Goal: Task Accomplishment & Management: Use online tool/utility

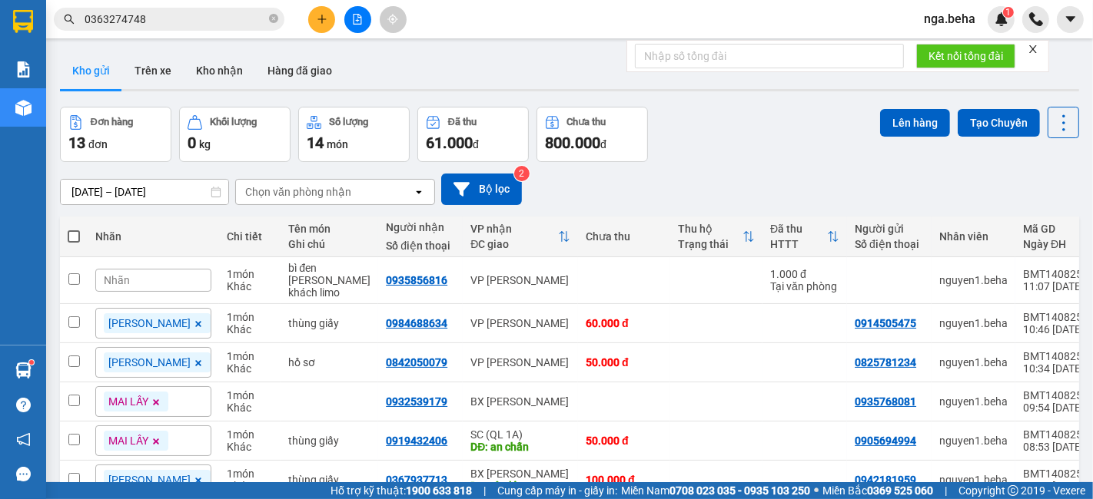
click at [221, 164] on div "[DATE] – [DATE] Press the down arrow key to interact with the calendar and sele…" at bounding box center [569, 189] width 1019 height 55
click at [71, 233] on span at bounding box center [74, 237] width 12 height 12
click at [74, 229] on input "checkbox" at bounding box center [74, 229] width 0 height 0
checkbox input "true"
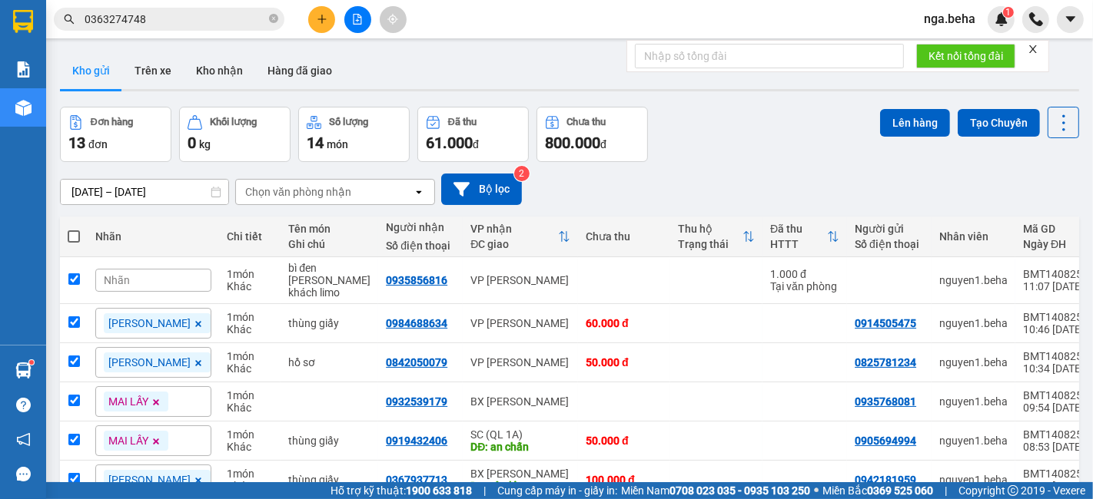
checkbox input "true"
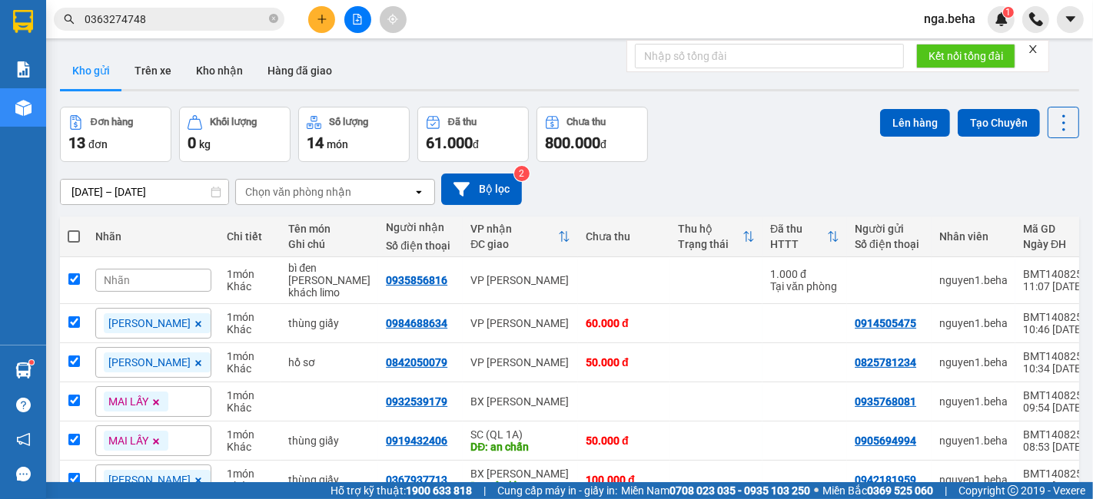
checkbox input "true"
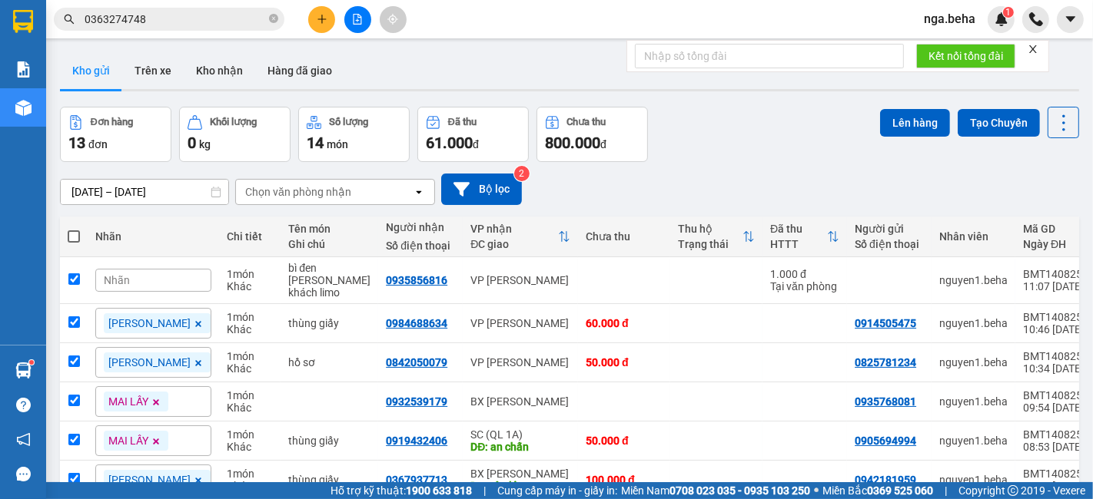
checkbox input "true"
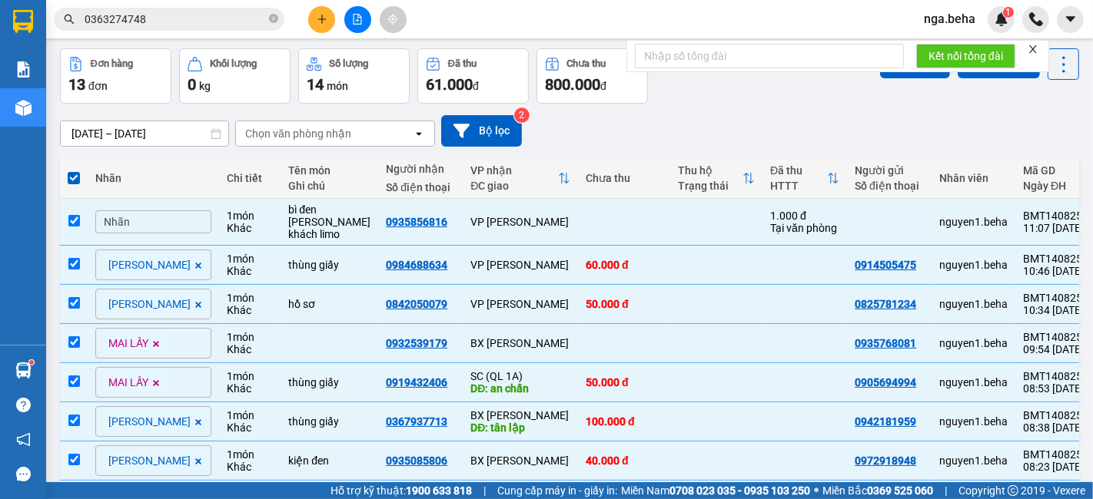
scroll to position [85, 0]
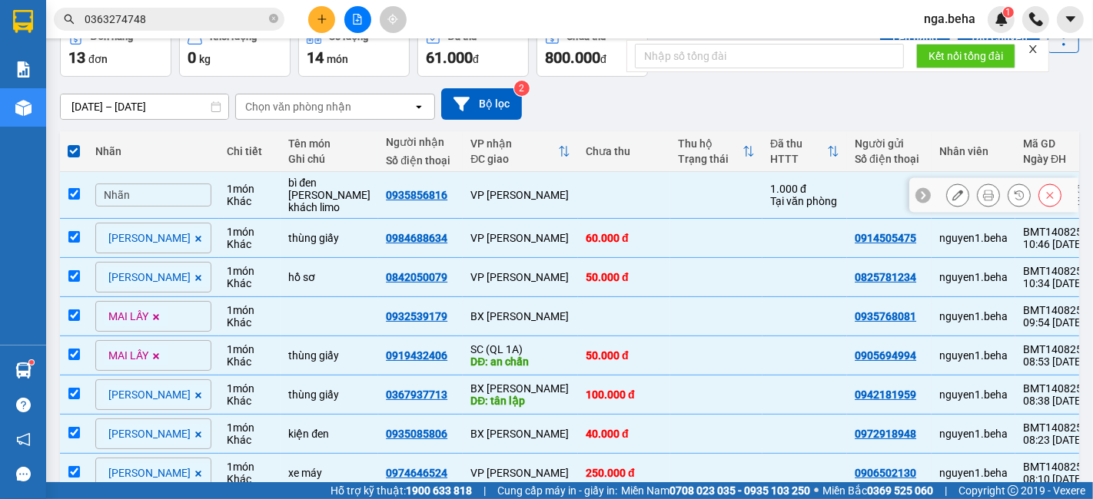
click at [75, 189] on input "checkbox" at bounding box center [74, 194] width 12 height 12
checkbox input "false"
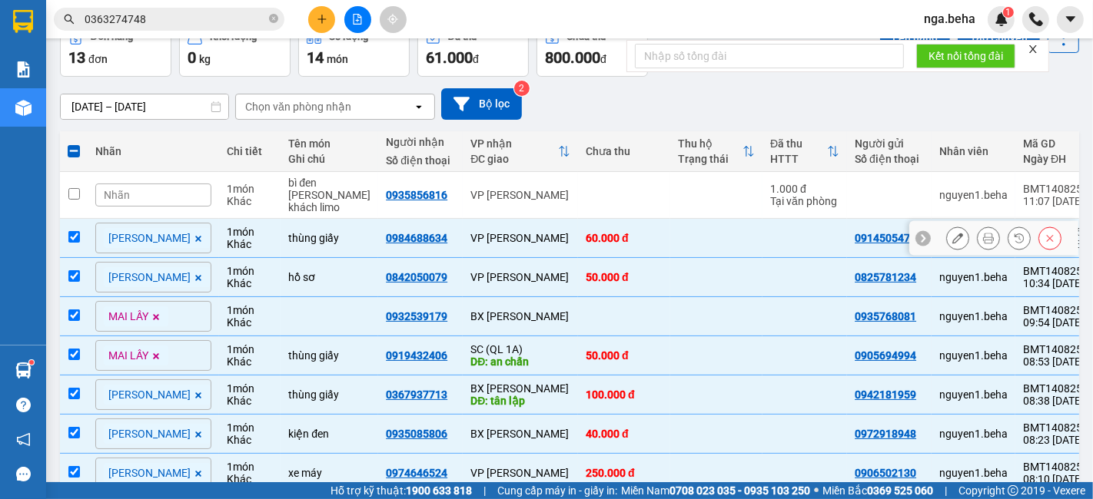
drag, startPoint x: 71, startPoint y: 231, endPoint x: 72, endPoint y: 251, distance: 20.8
click at [71, 232] on input "checkbox" at bounding box center [74, 237] width 12 height 12
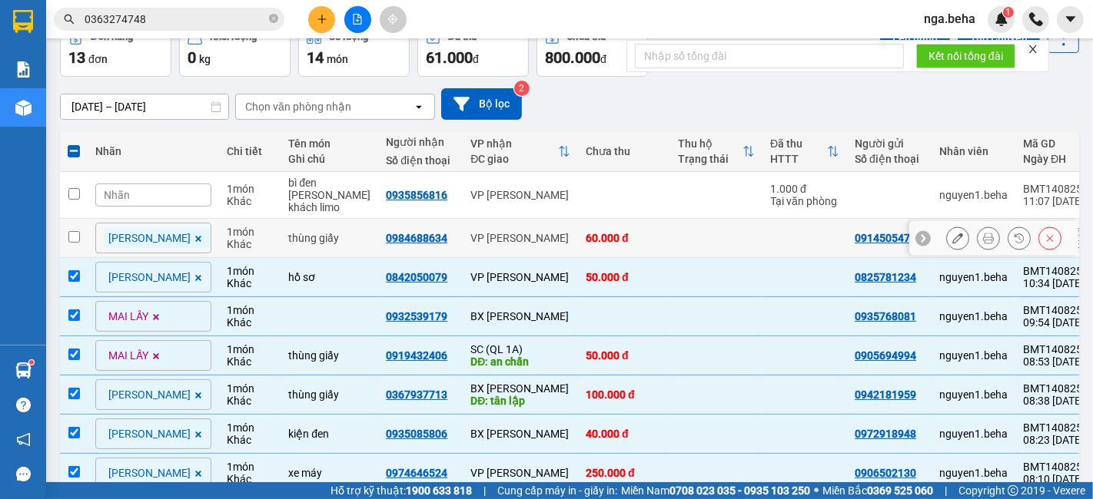
click at [71, 237] on input "checkbox" at bounding box center [74, 237] width 12 height 12
checkbox input "true"
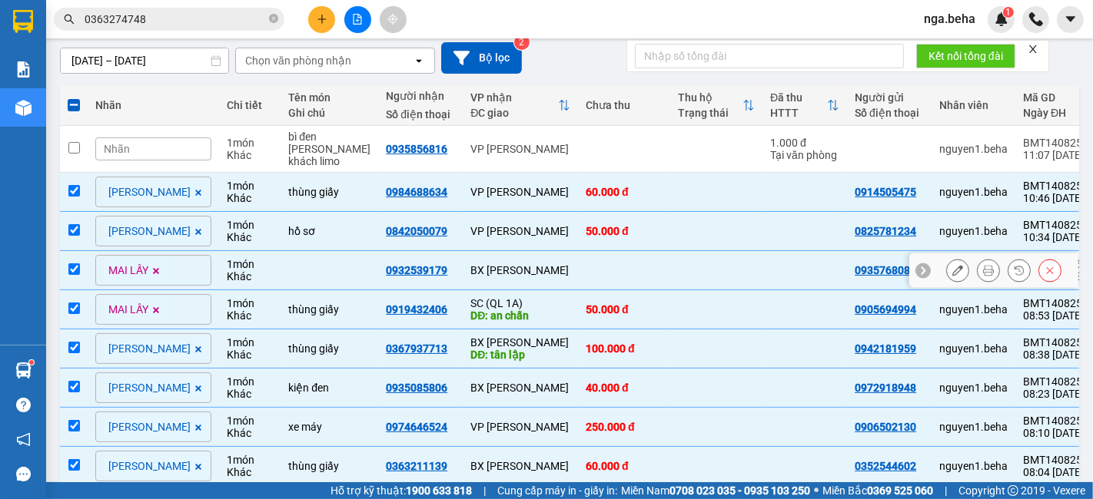
scroll to position [171, 0]
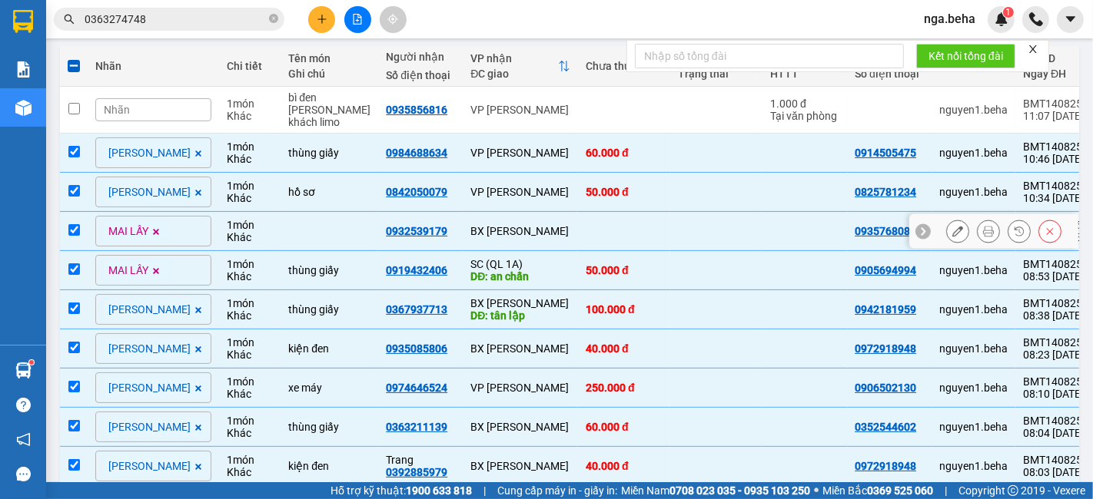
click at [81, 233] on td at bounding box center [74, 231] width 28 height 39
checkbox input "false"
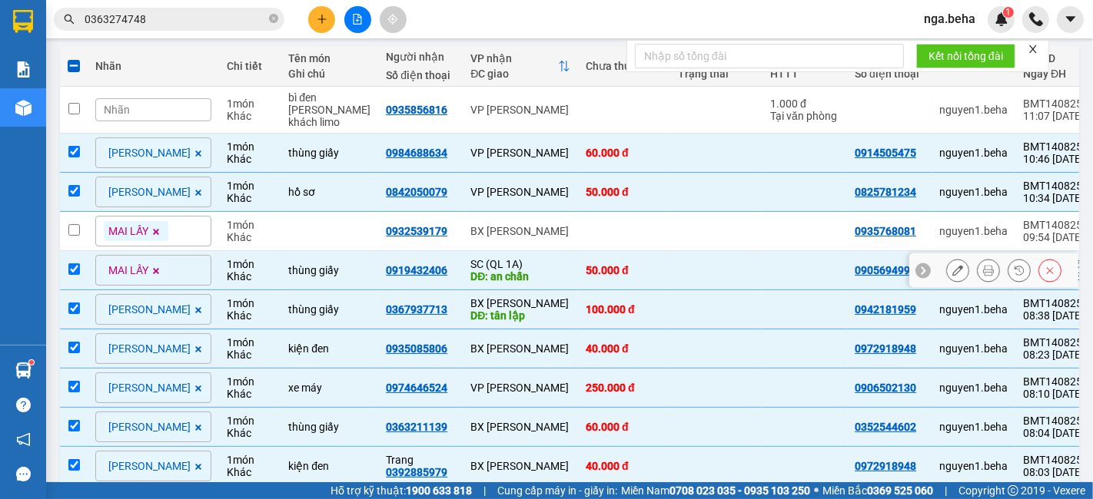
click at [80, 257] on td at bounding box center [74, 270] width 28 height 39
checkbox input "false"
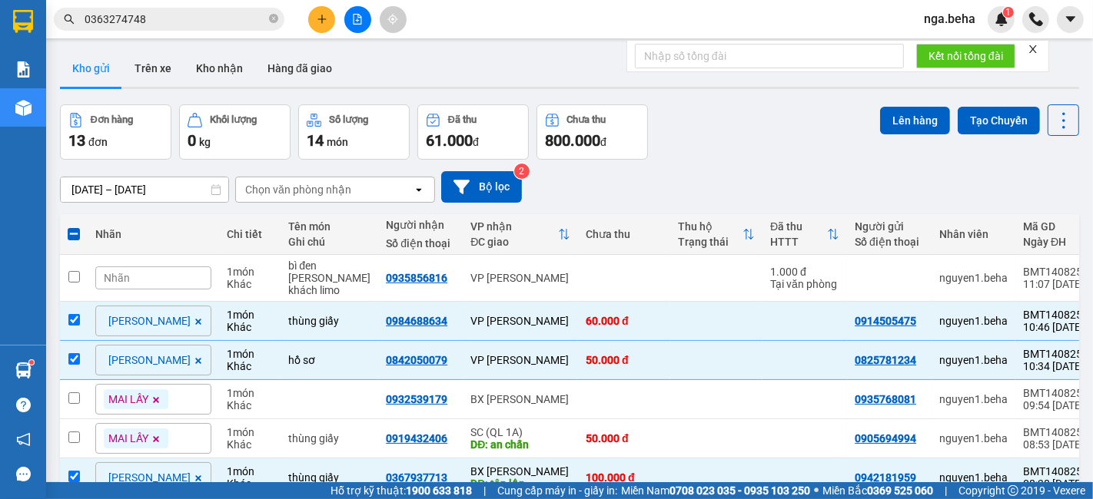
scroll to position [0, 0]
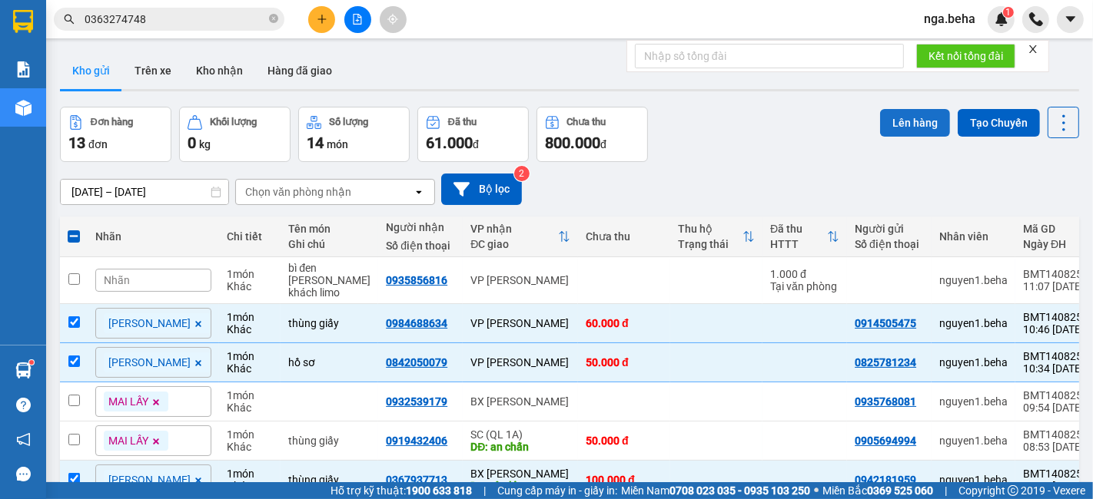
click at [919, 114] on button "Lên hàng" at bounding box center [915, 123] width 70 height 28
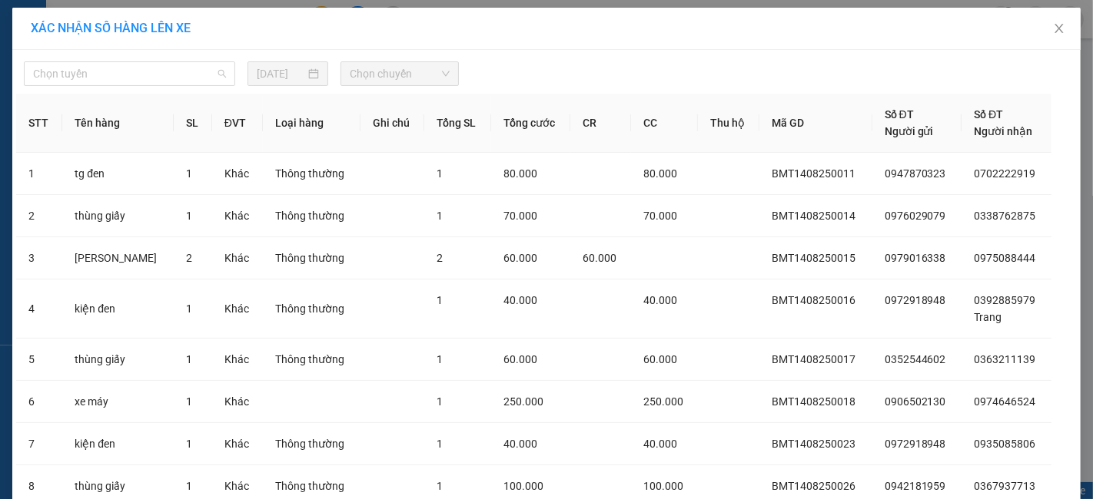
drag, startPoint x: 140, startPoint y: 68, endPoint x: 145, endPoint y: 134, distance: 67.1
click at [140, 70] on span "Chọn tuyến" at bounding box center [129, 73] width 193 height 23
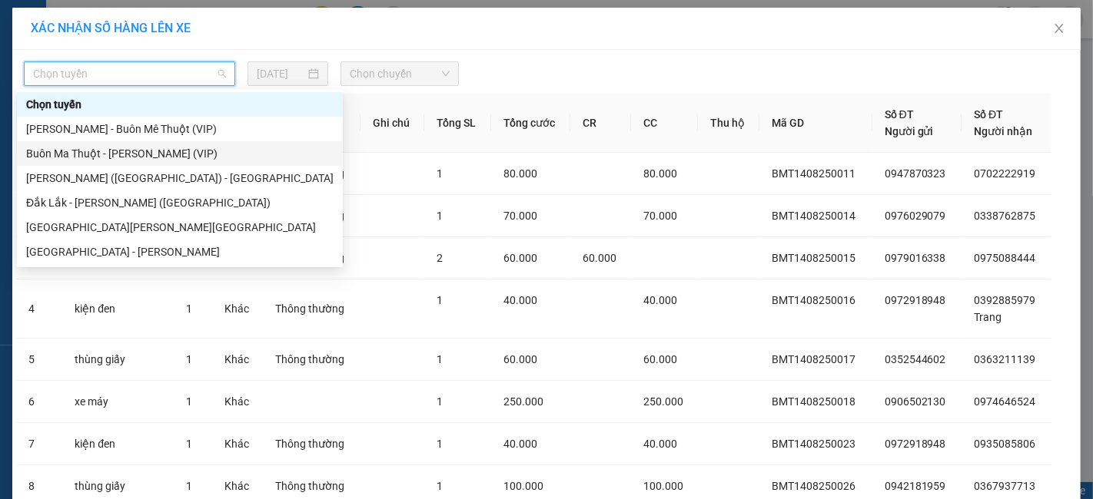
click at [164, 152] on div "Buôn Ma Thuột - [PERSON_NAME] (VIP)" at bounding box center [179, 153] width 307 height 17
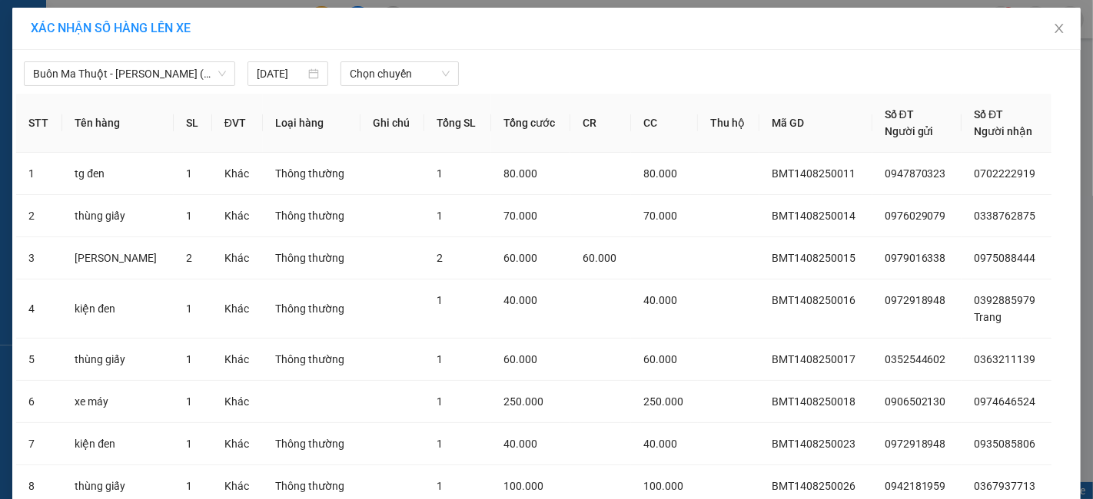
click at [298, 80] on div "[DATE]" at bounding box center [288, 73] width 62 height 17
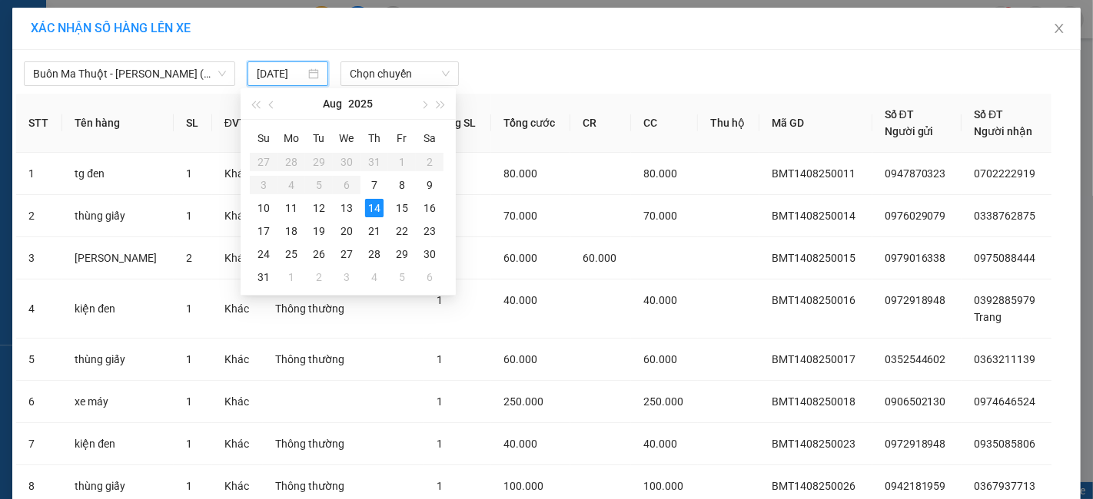
type input "[DATE]"
click at [398, 72] on span "Chọn chuyến" at bounding box center [400, 73] width 100 height 23
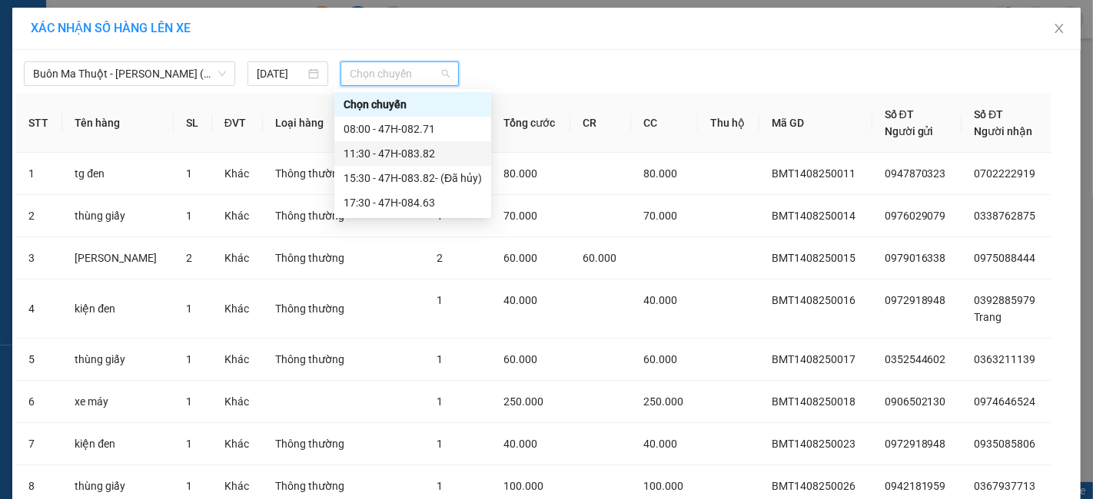
click at [443, 153] on div "11:30 - 47H-083.82" at bounding box center [412, 153] width 138 height 17
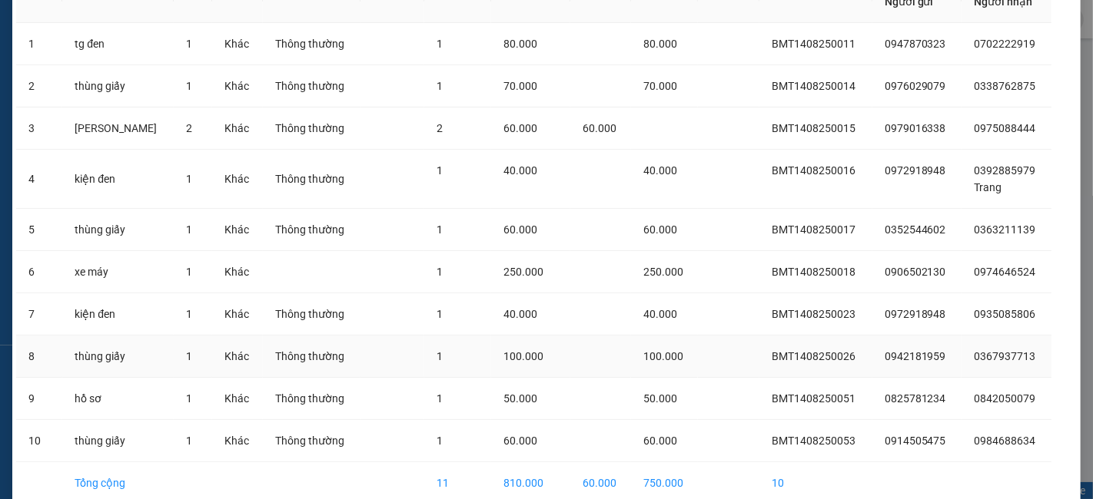
scroll to position [236, 0]
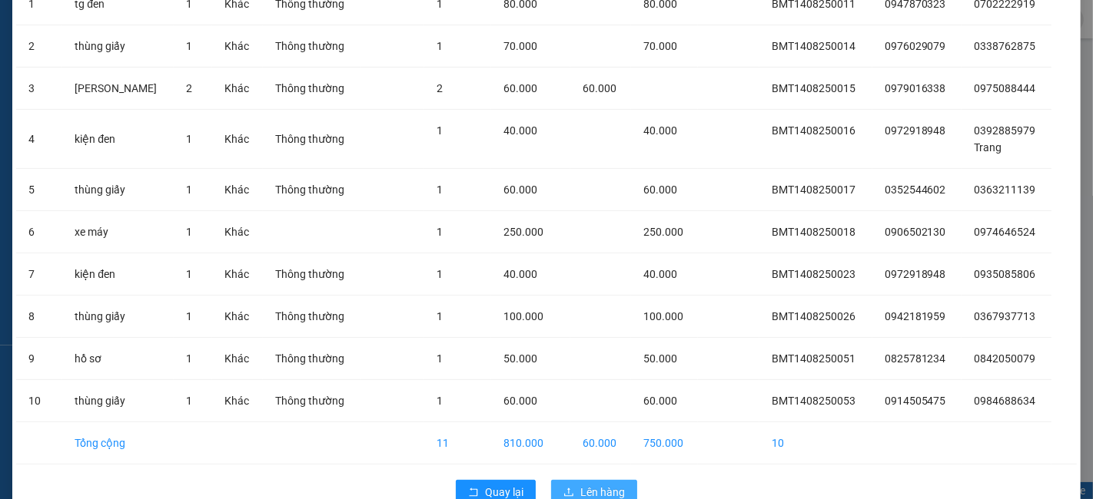
click at [585, 484] on span "Lên hàng" at bounding box center [602, 492] width 45 height 17
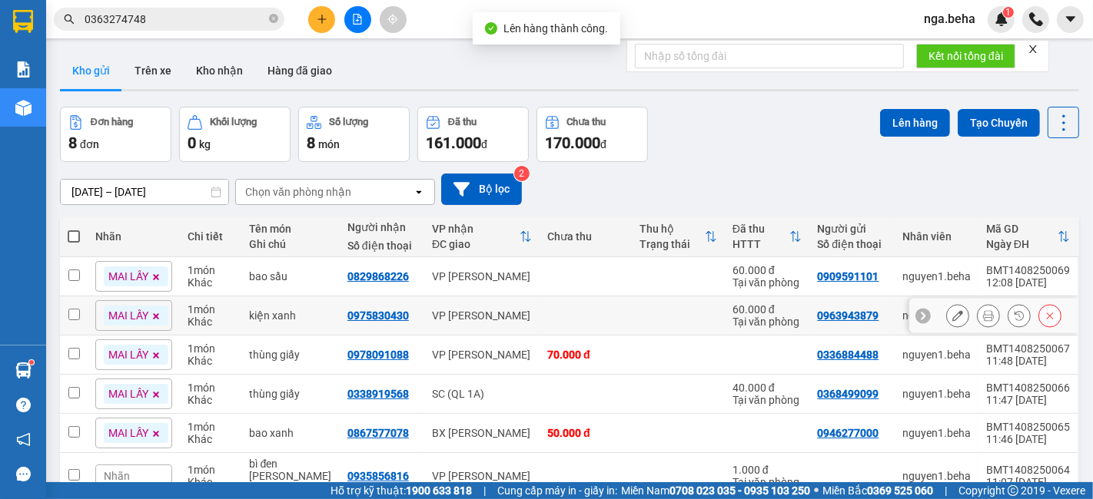
scroll to position [158, 0]
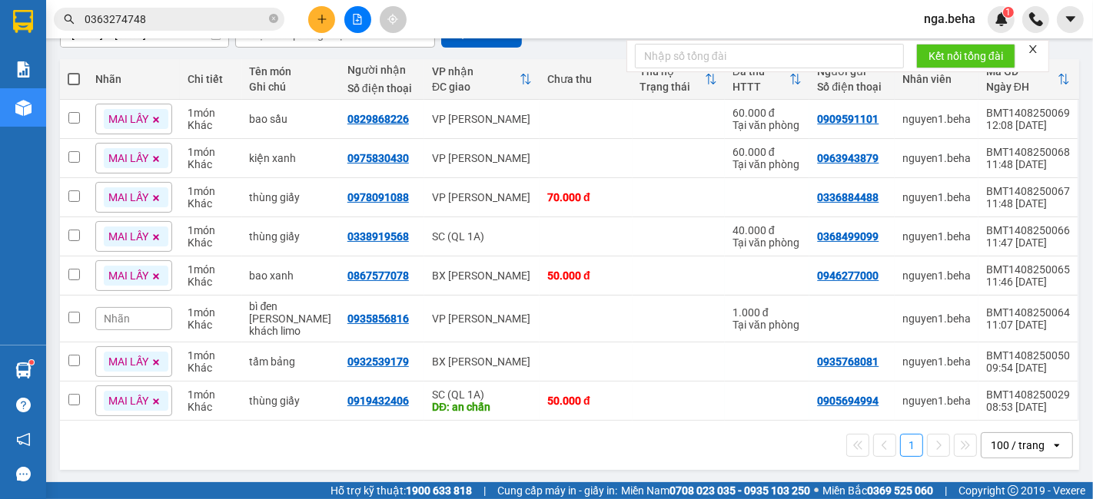
drag, startPoint x: 139, startPoint y: 461, endPoint x: 145, endPoint y: 449, distance: 13.7
click at [144, 451] on div "1 100 / trang open" at bounding box center [569, 445] width 1019 height 49
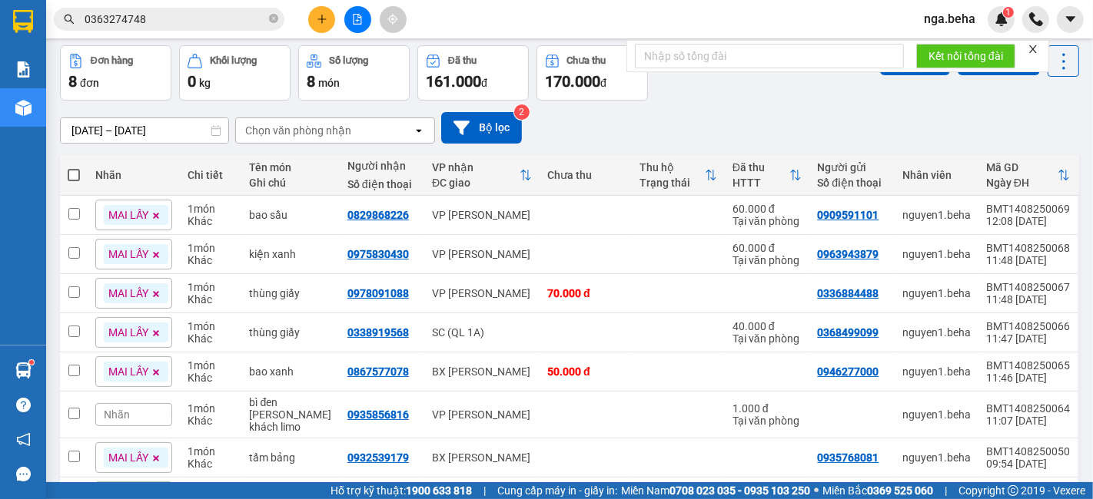
scroll to position [0, 0]
